Goal: Task Accomplishment & Management: Use online tool/utility

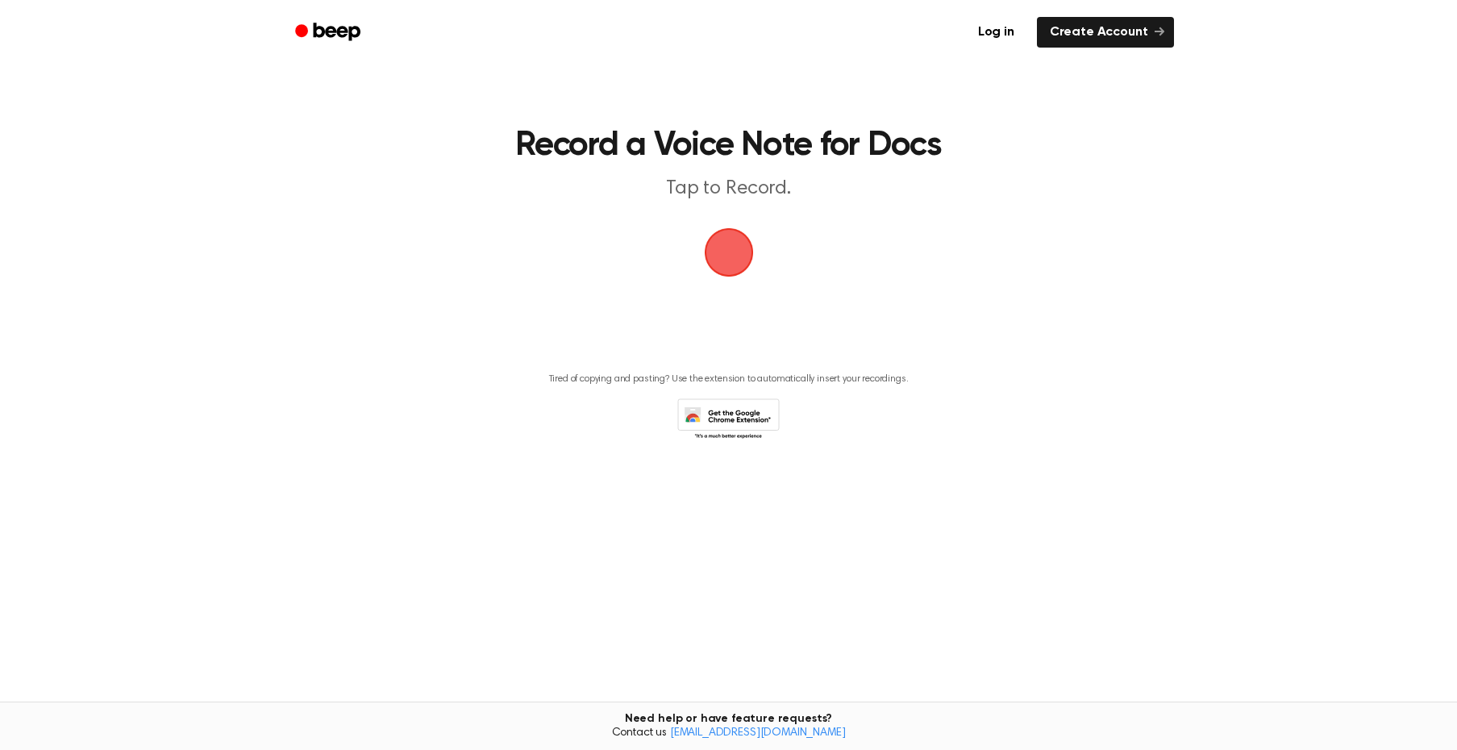
click at [735, 260] on span "button" at bounding box center [728, 252] width 78 height 78
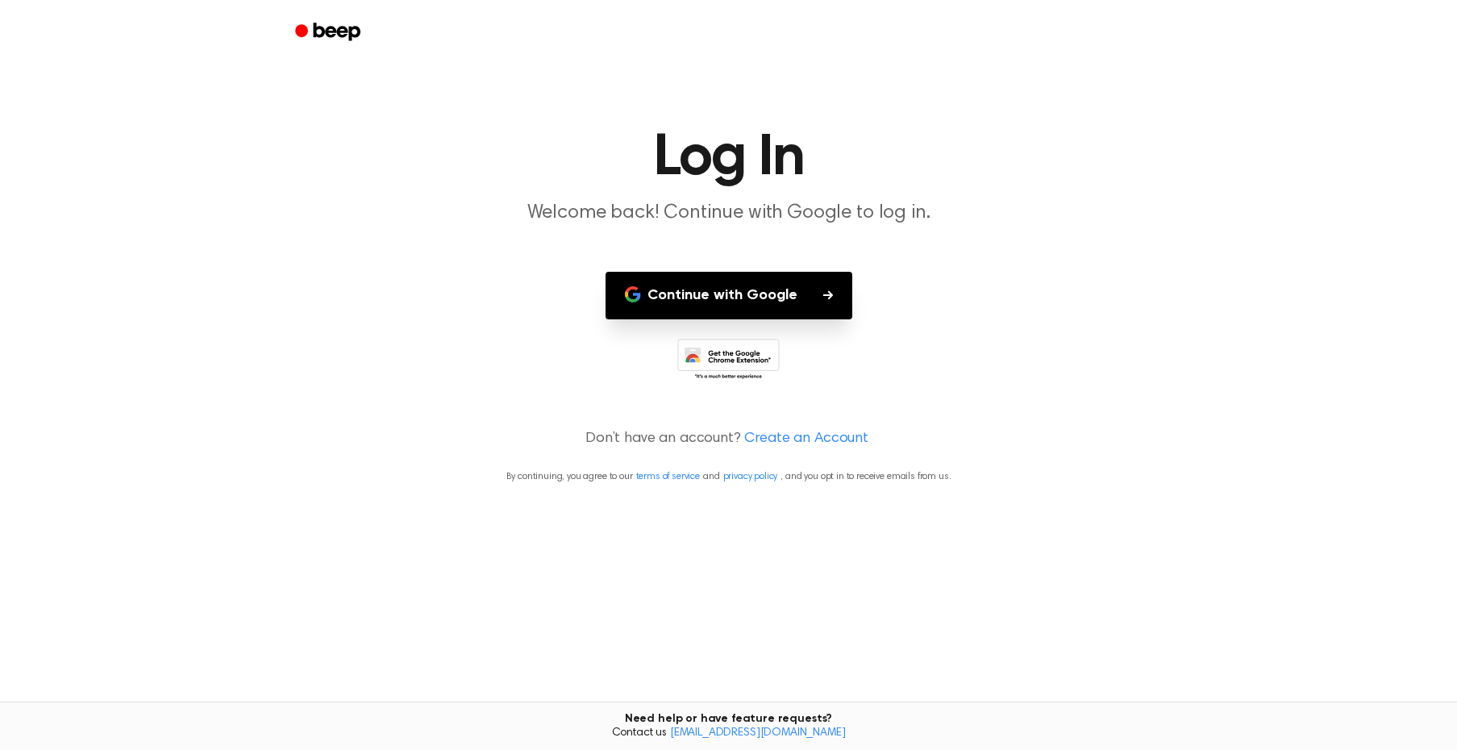
click at [738, 301] on button "Continue with Google" at bounding box center [728, 296] width 247 height 48
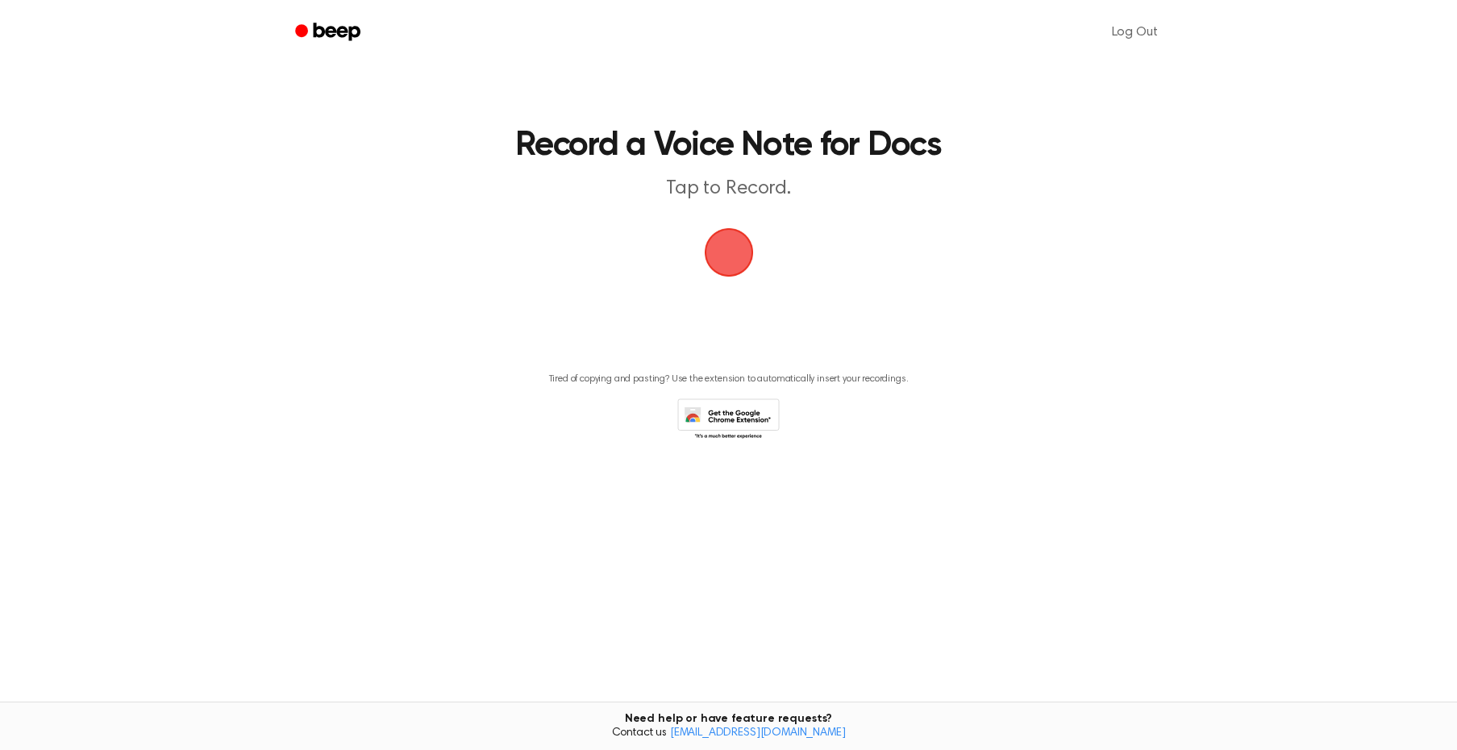
click at [746, 262] on span "button" at bounding box center [728, 251] width 73 height 73
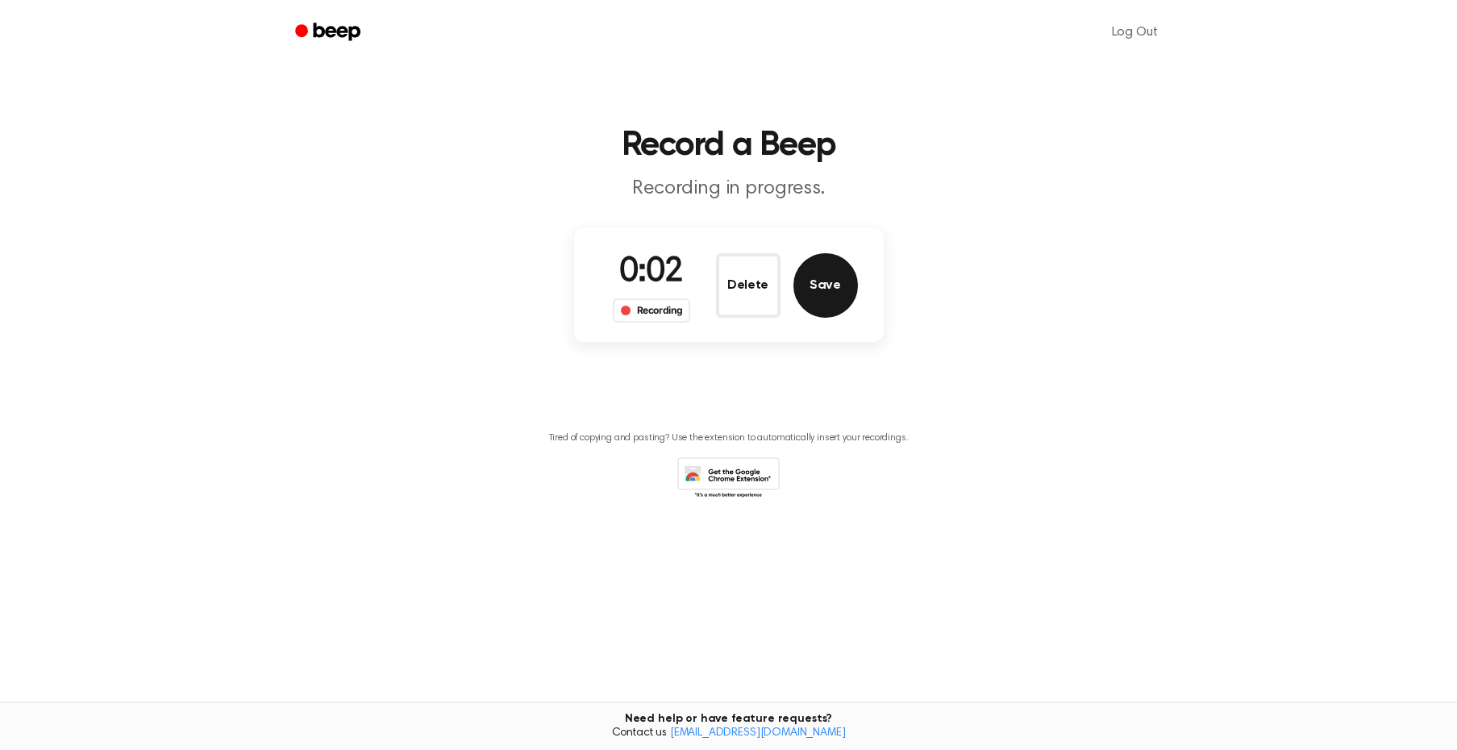
click at [832, 278] on button "Save" at bounding box center [825, 285] width 64 height 64
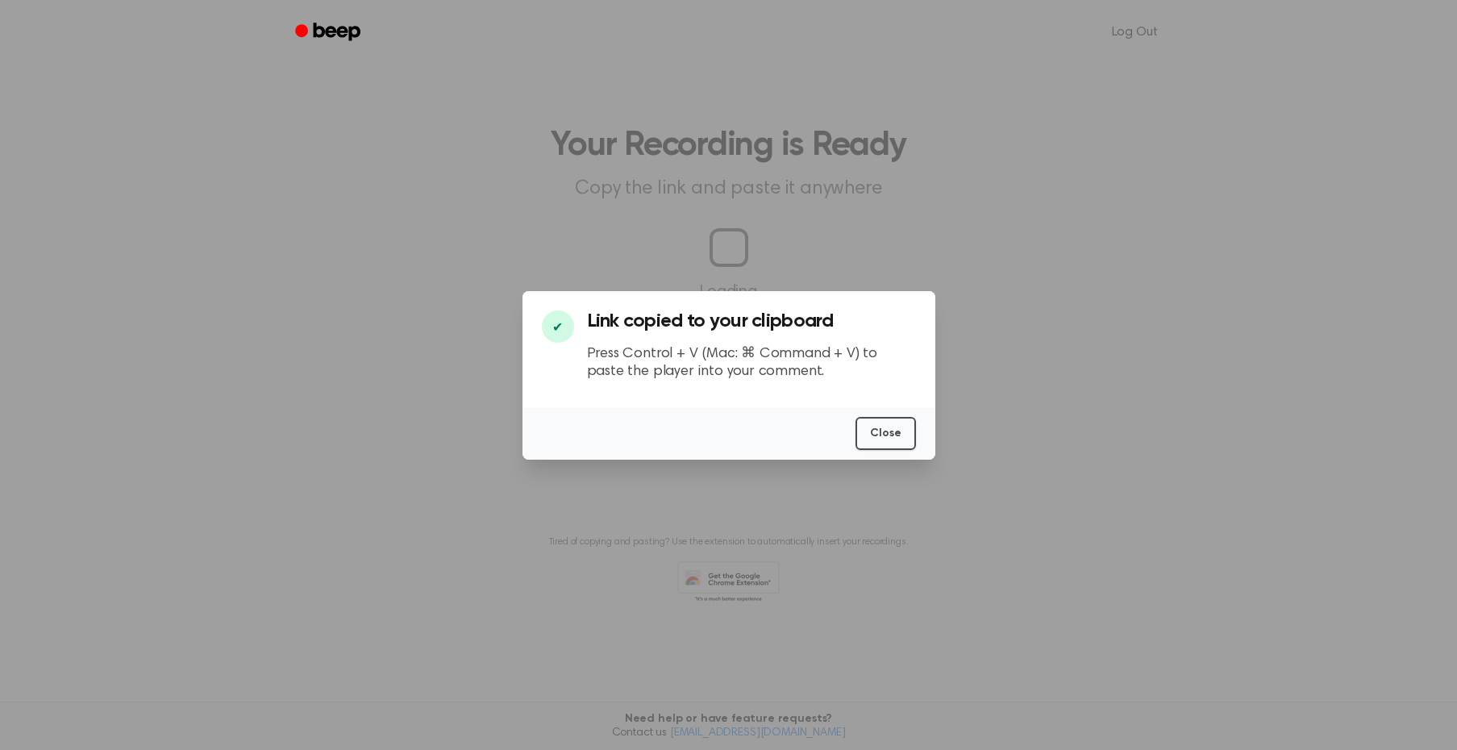
scroll to position [0, 10]
click at [875, 426] on button "Close" at bounding box center [885, 433] width 60 height 33
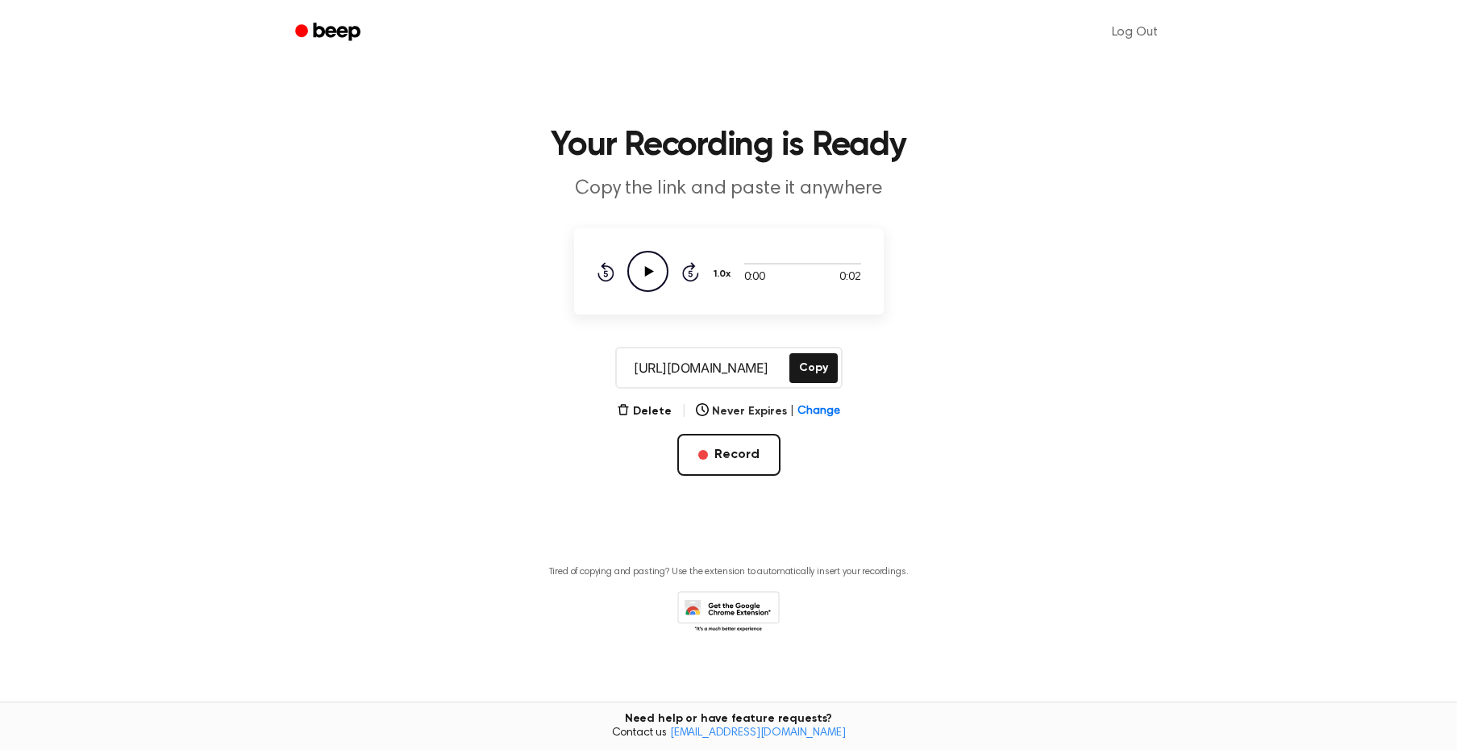
scroll to position [0, 0]
click at [655, 271] on icon "Play Audio" at bounding box center [647, 271] width 41 height 41
